Goal: Task Accomplishment & Management: Manage account settings

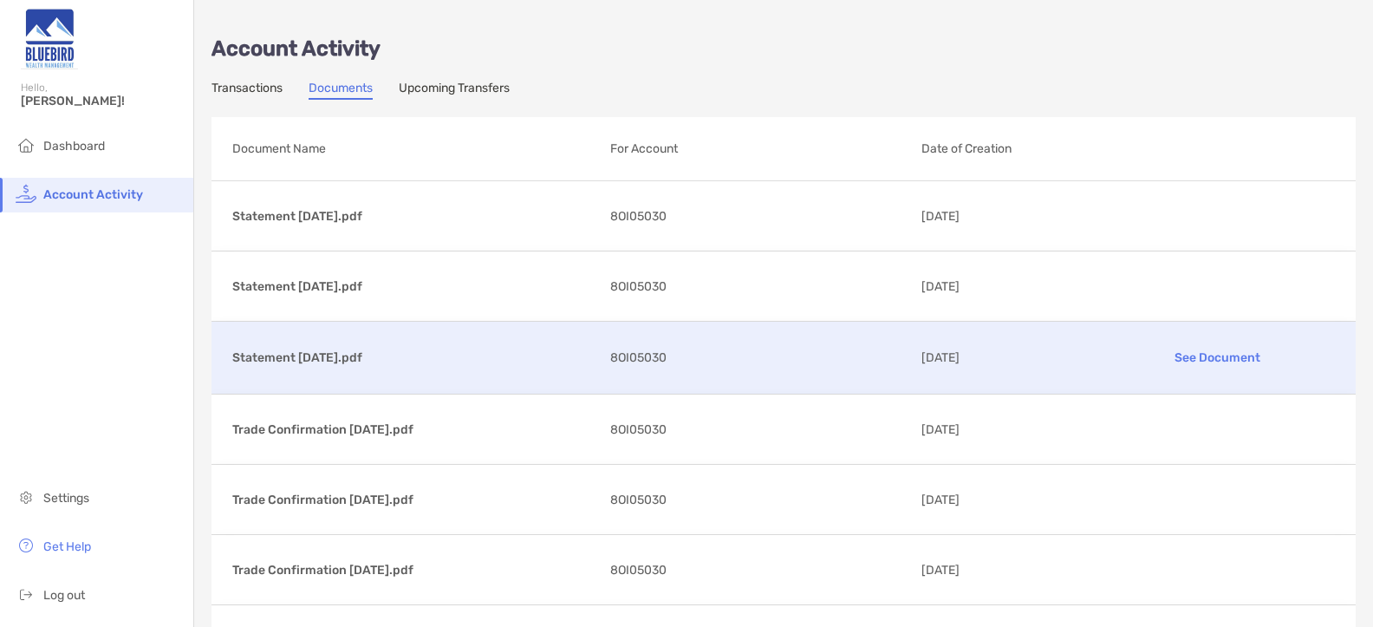
click at [1190, 355] on p "See Document" at bounding box center [1218, 357] width 234 height 30
click at [1194, 352] on p "See Document" at bounding box center [1218, 357] width 234 height 30
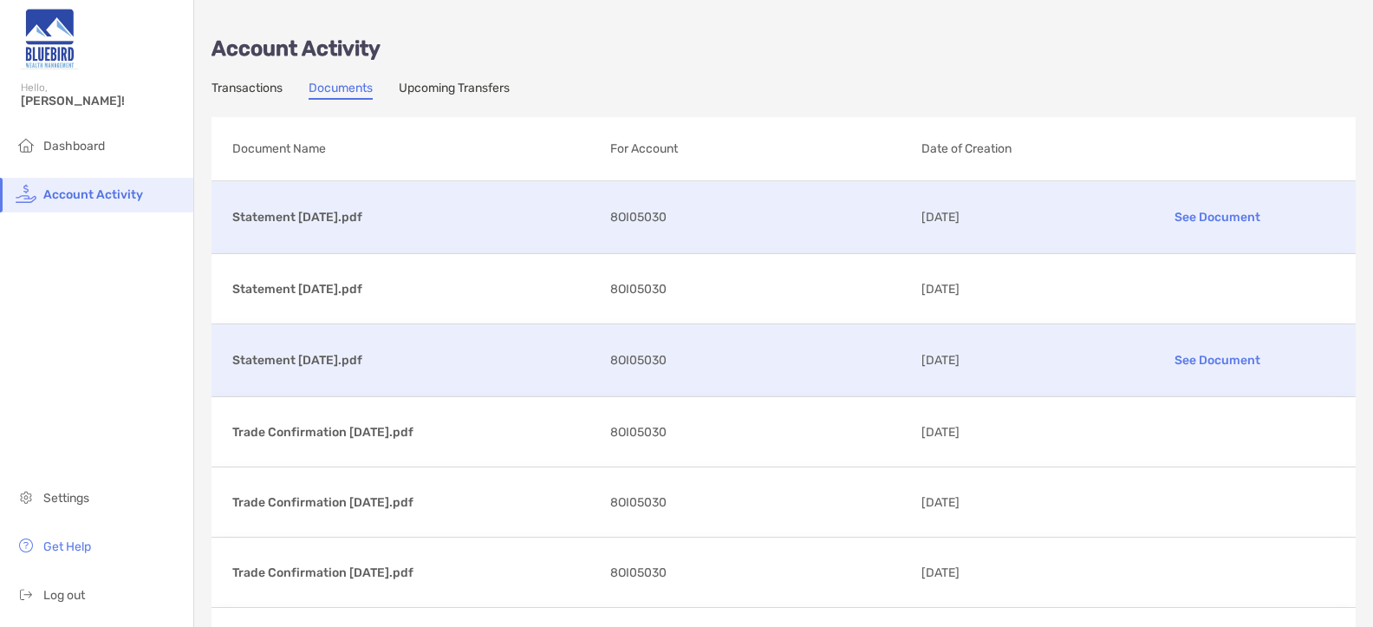
click at [1188, 213] on p "See Document" at bounding box center [1218, 217] width 234 height 30
click at [71, 147] on span "Dashboard" at bounding box center [74, 146] width 62 height 15
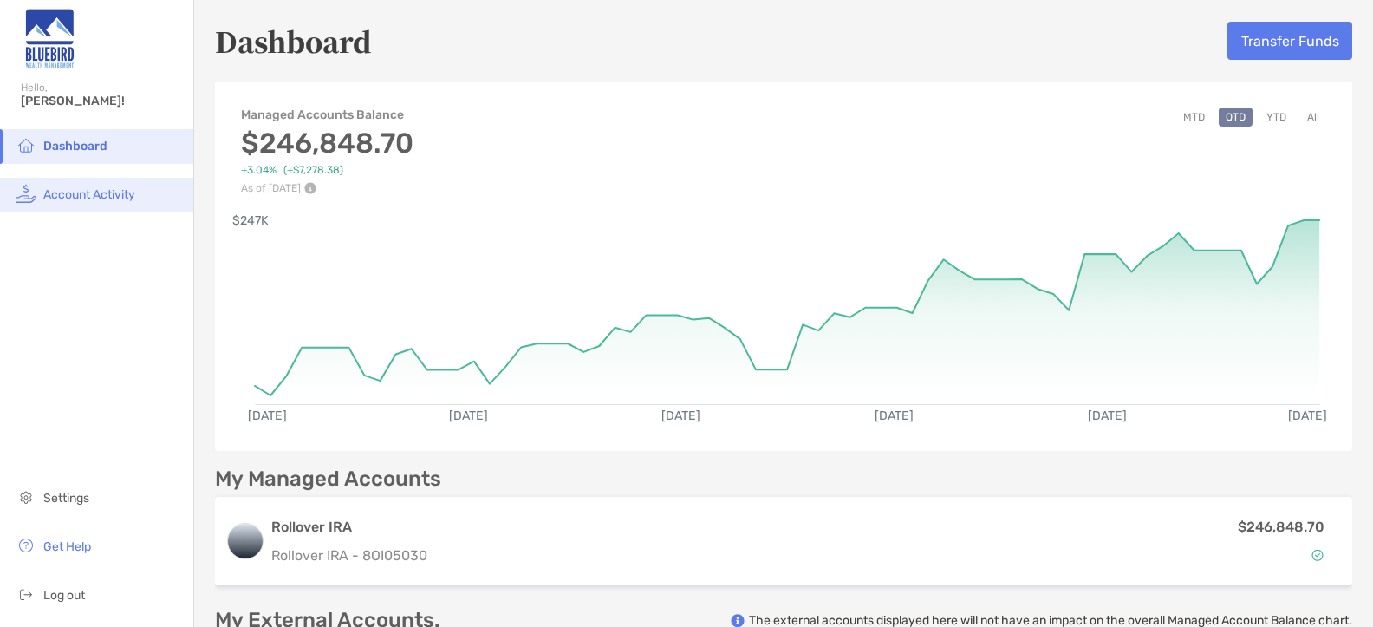
click at [55, 191] on span "Account Activity" at bounding box center [89, 194] width 92 height 15
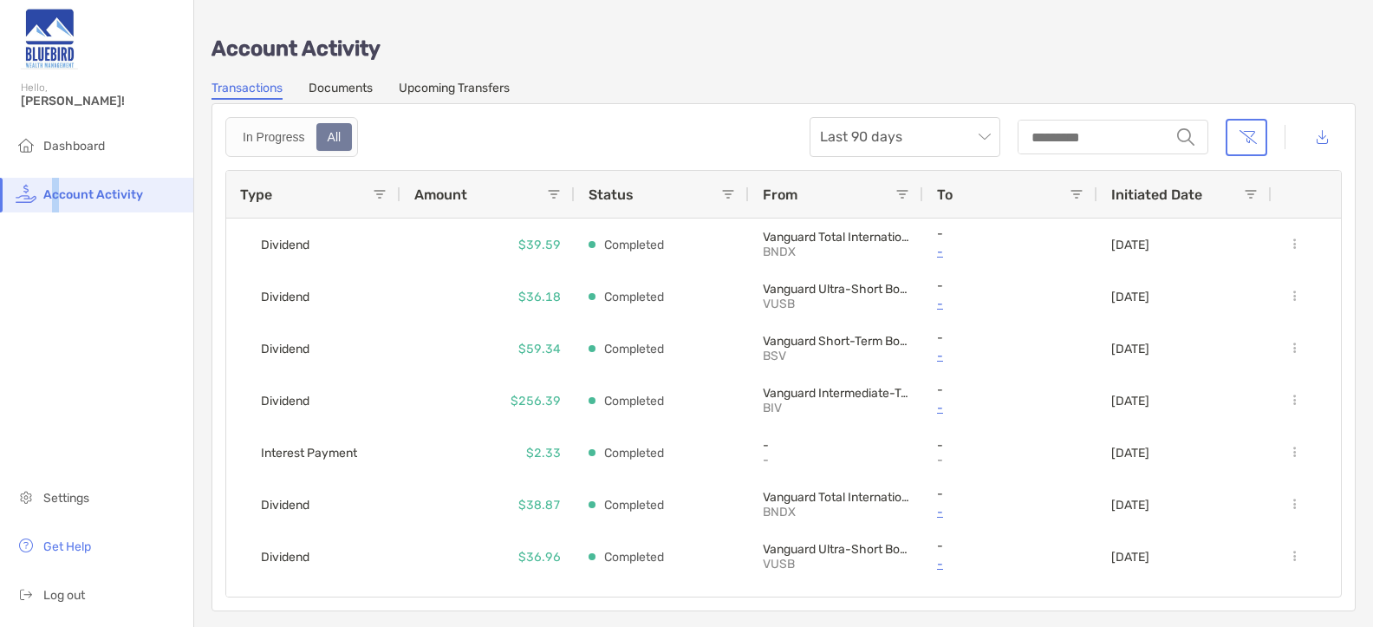
click at [351, 87] on link "Documents" at bounding box center [341, 90] width 64 height 19
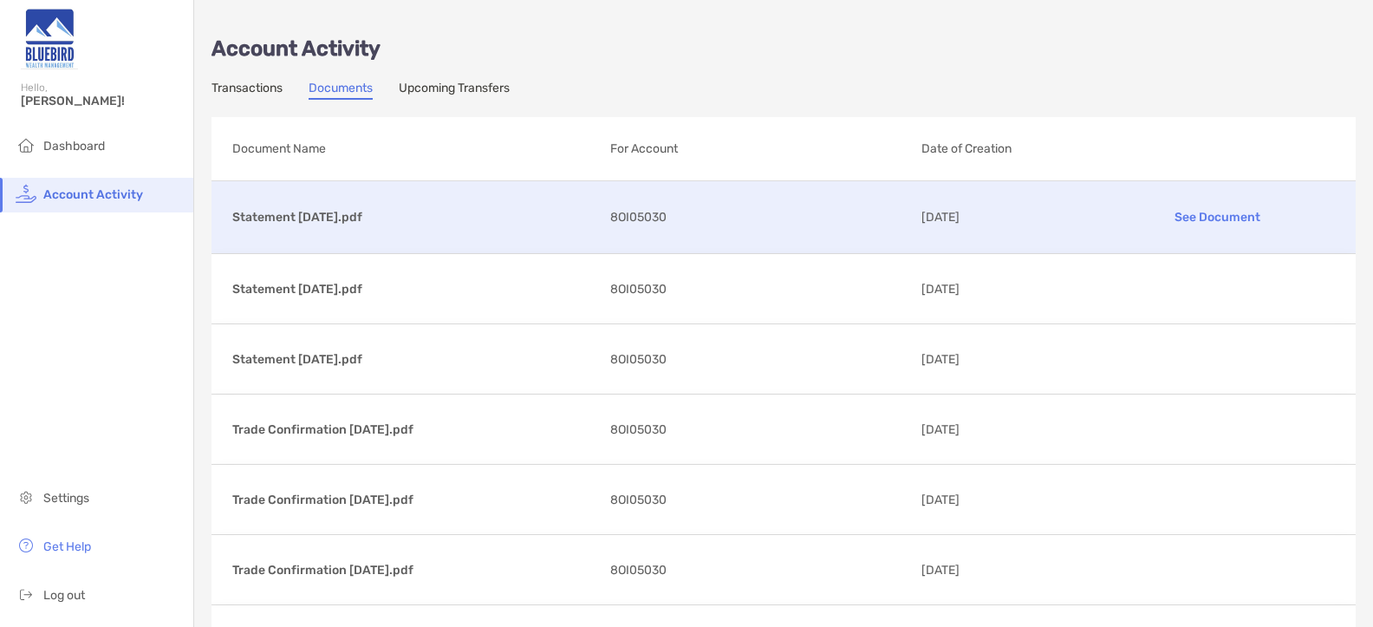
click at [1210, 214] on p "See Document" at bounding box center [1218, 217] width 234 height 30
click at [54, 594] on span "Log out" at bounding box center [64, 595] width 42 height 15
